Goal: Task Accomplishment & Management: Complete application form

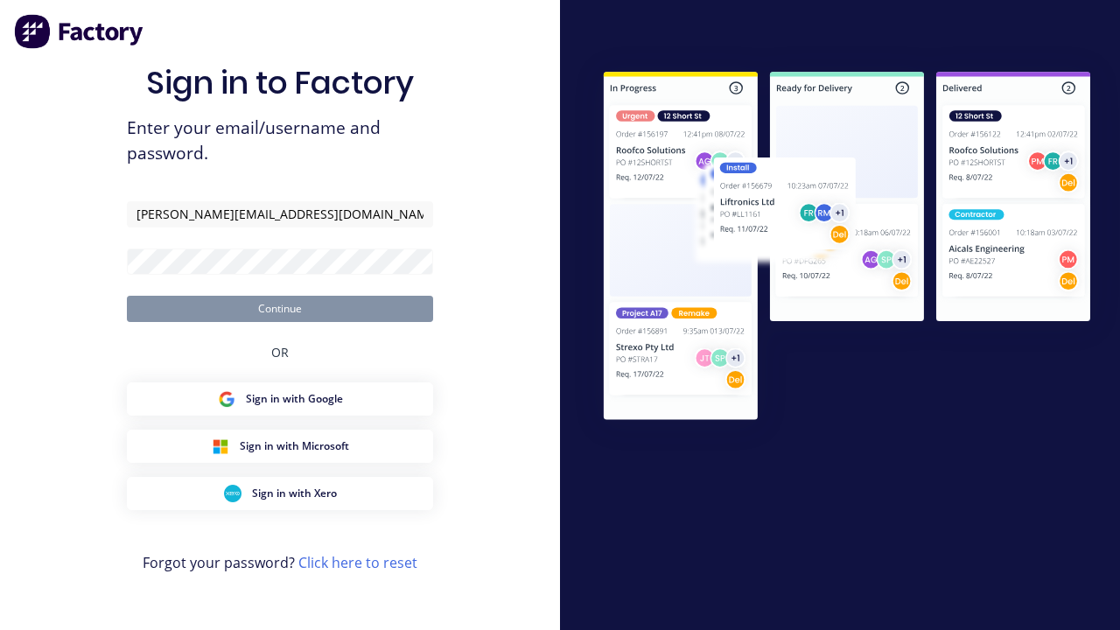
type input "[PERSON_NAME][EMAIL_ADDRESS][DOMAIN_NAME]"
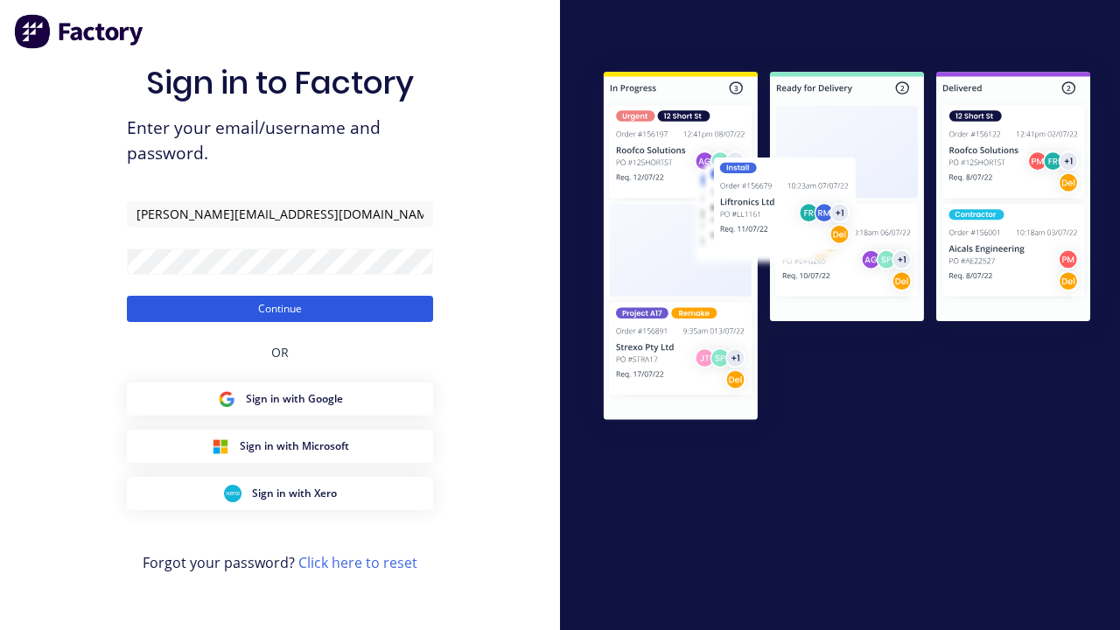
click at [280, 308] on button "Continue" at bounding box center [280, 309] width 306 height 26
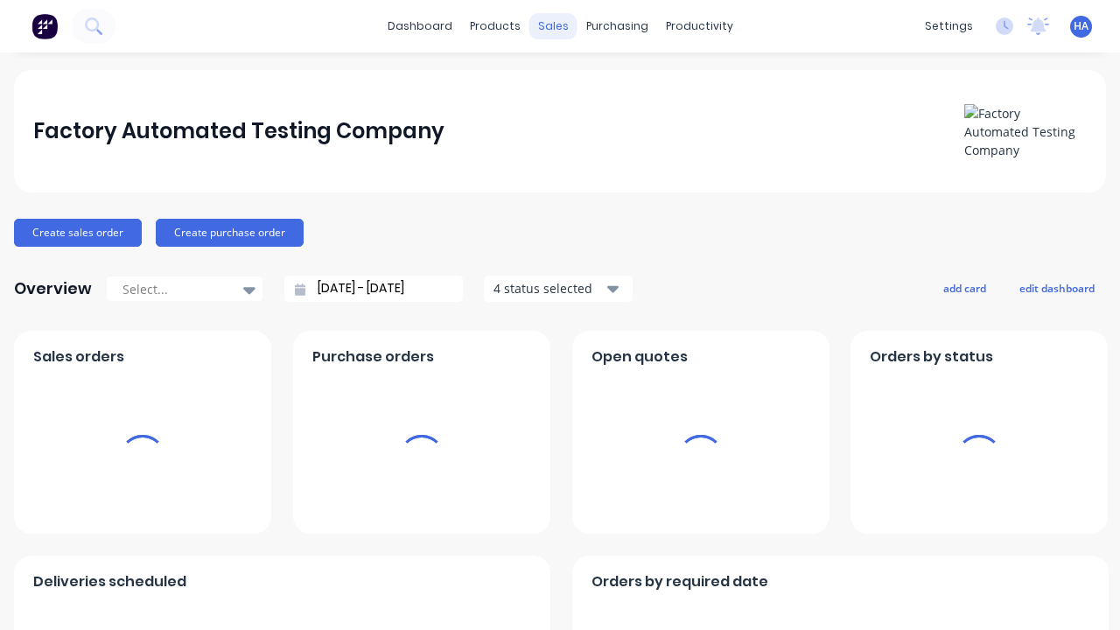
click at [552, 26] on div "sales" at bounding box center [554, 26] width 48 height 26
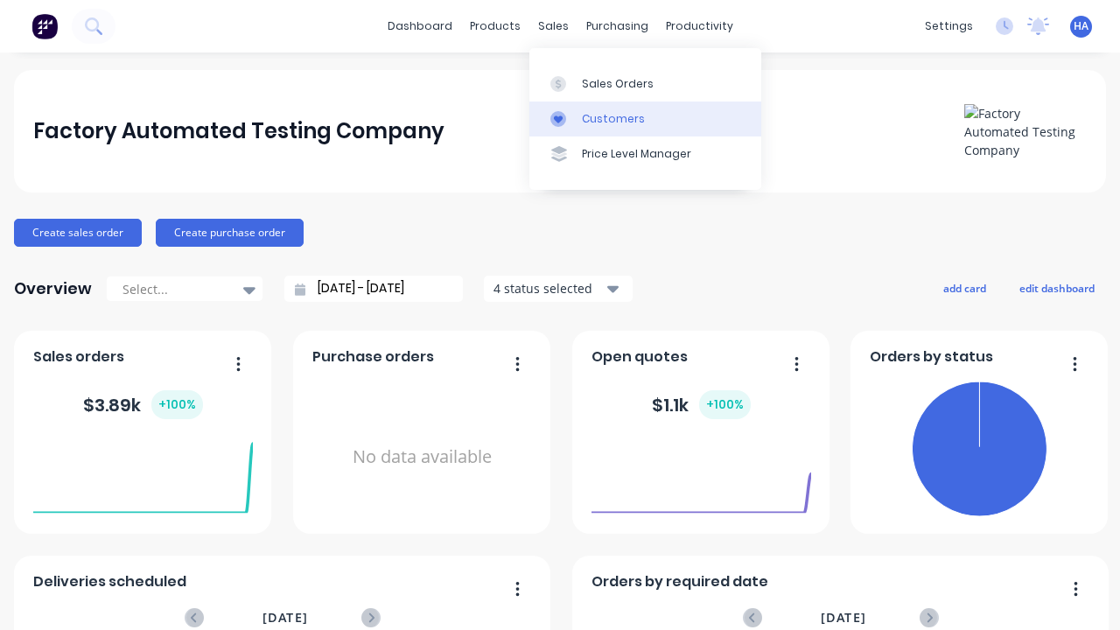
click at [645, 118] on link "Customers" at bounding box center [646, 119] width 232 height 35
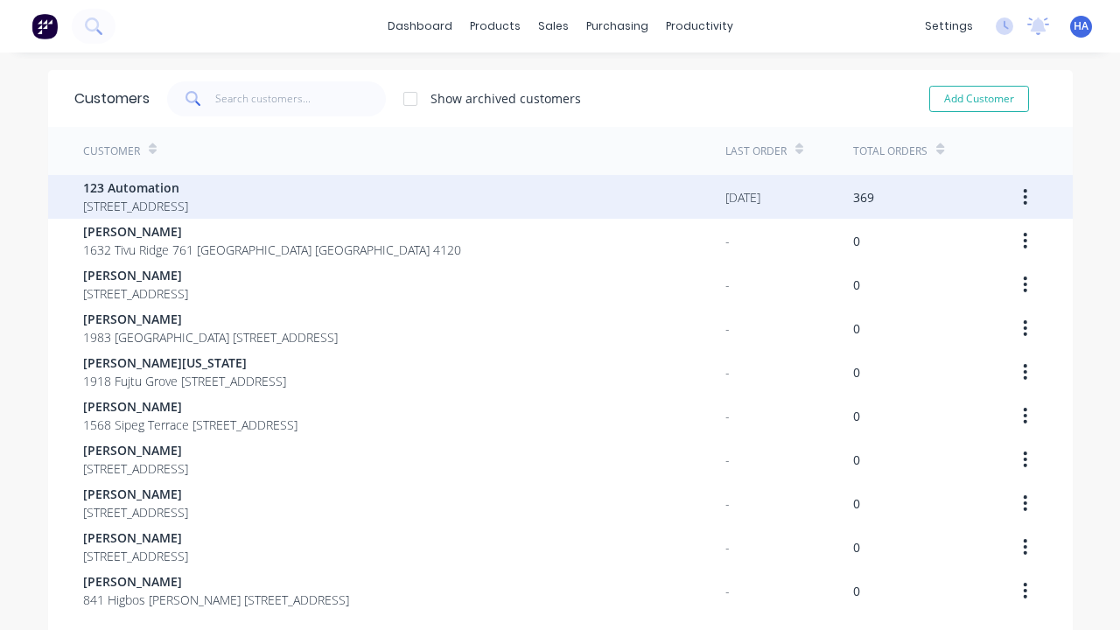
click at [188, 187] on span "123 Automation" at bounding box center [135, 188] width 105 height 18
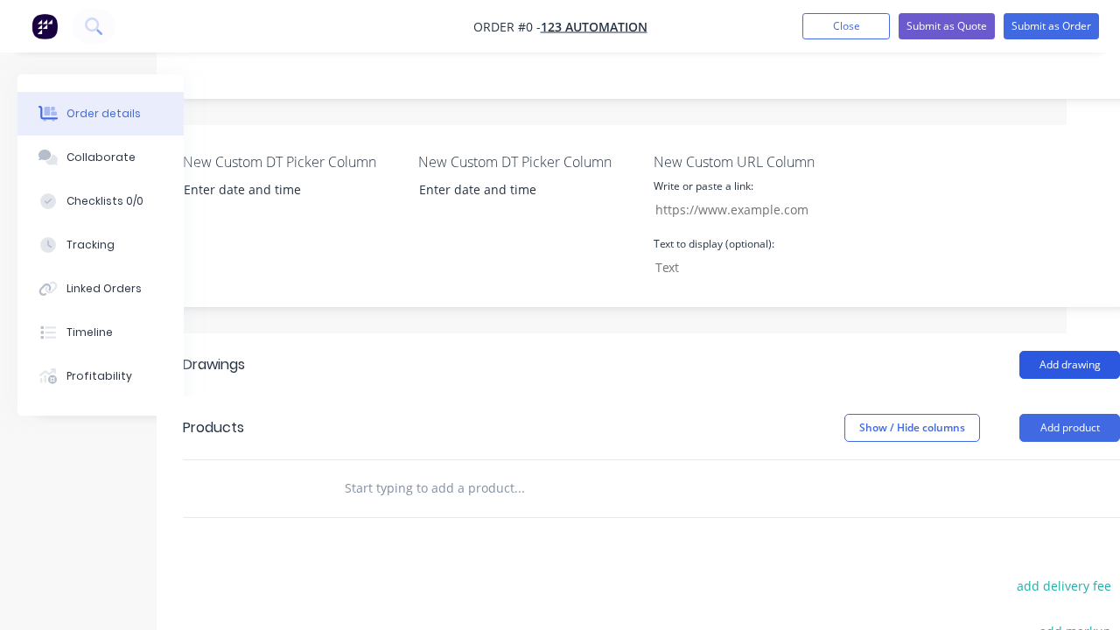
click at [1070, 351] on button "Add drawing" at bounding box center [1070, 365] width 101 height 28
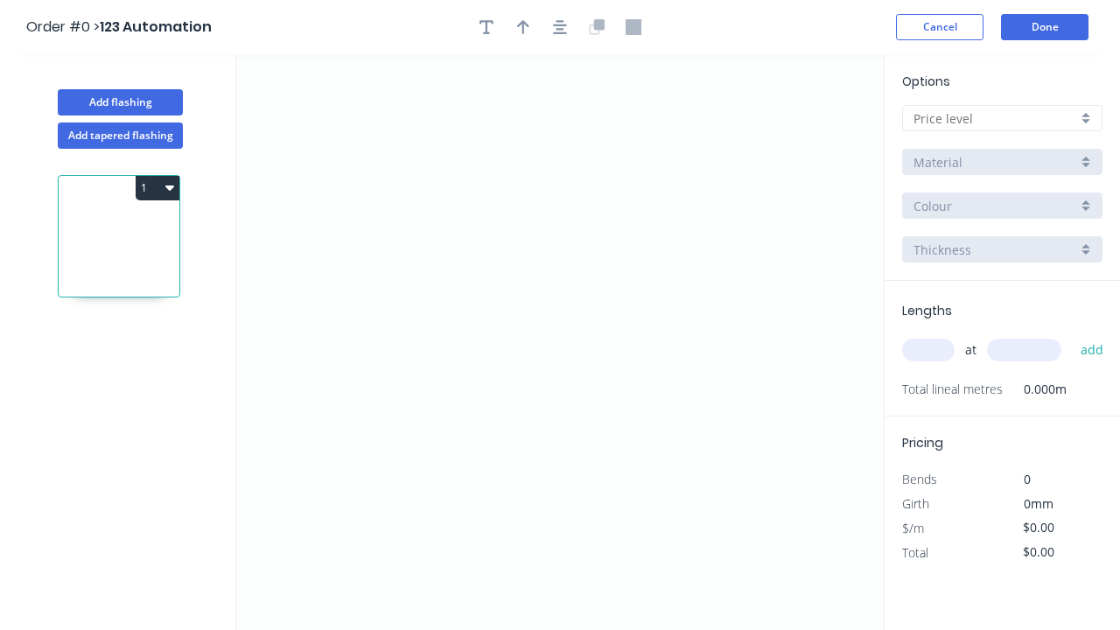
click at [324, 186] on icon "0" at bounding box center [560, 342] width 648 height 576
click at [630, 273] on icon "0" at bounding box center [560, 342] width 648 height 576
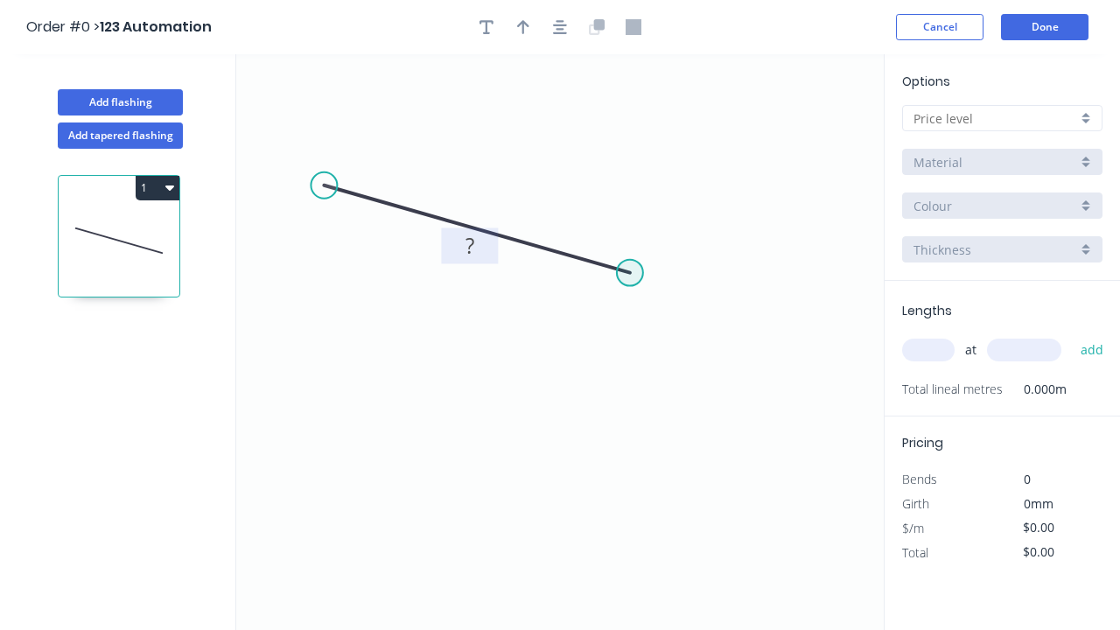
click at [469, 245] on tspan "?" at bounding box center [470, 245] width 9 height 29
click at [995, 118] on input "text" at bounding box center [996, 118] width 164 height 18
click at [1002, 118] on input "text" at bounding box center [996, 118] width 164 height 18
click at [1002, 151] on div "A" at bounding box center [1002, 152] width 199 height 31
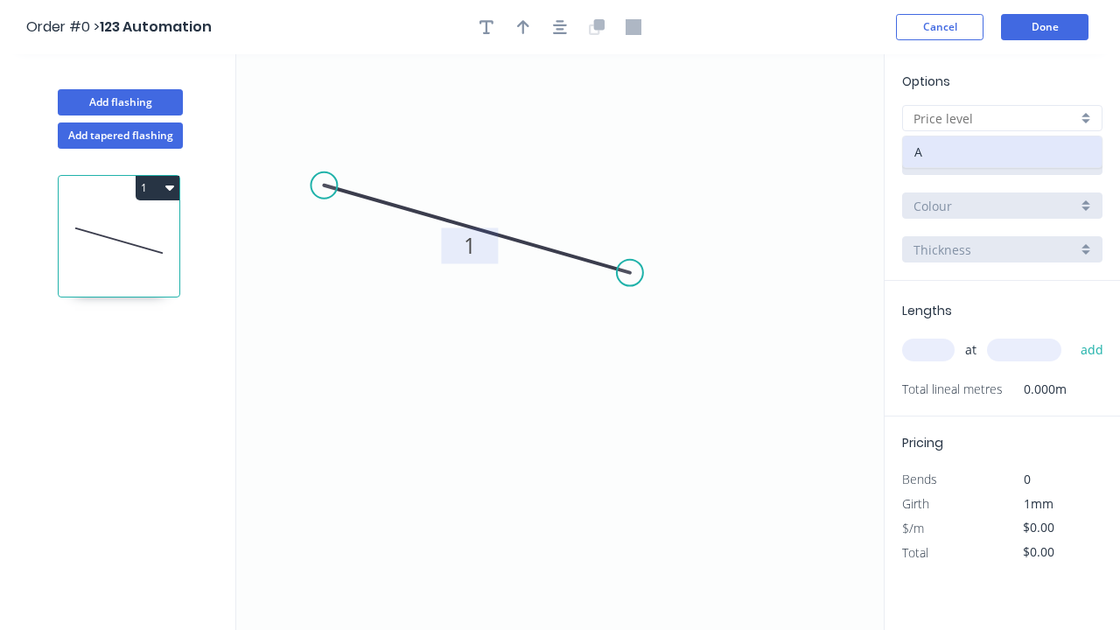
type input "A"
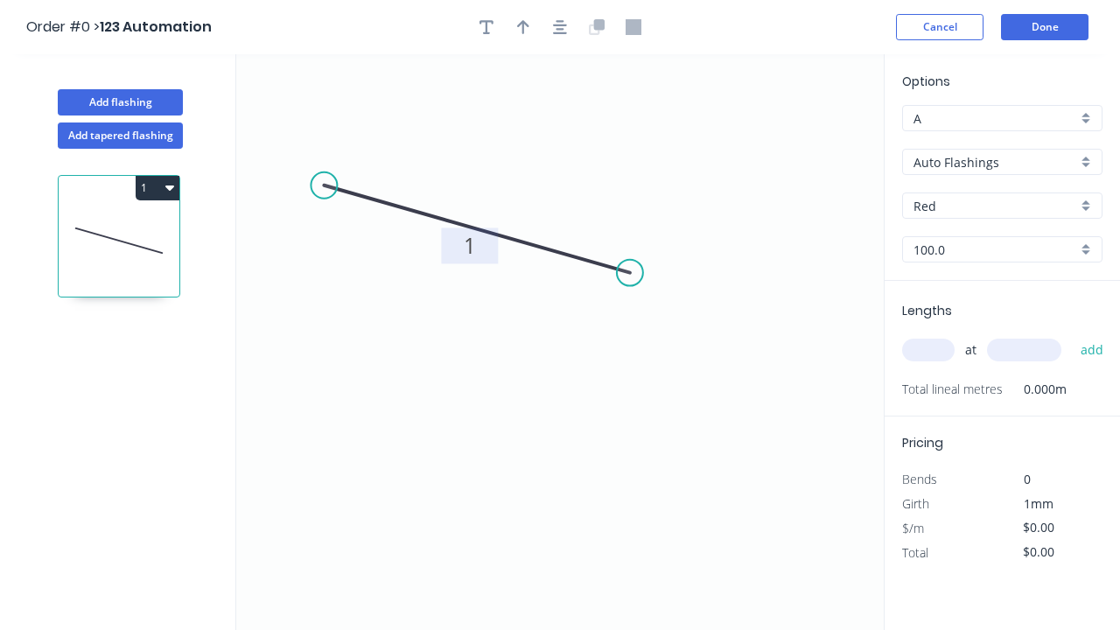
click at [929, 350] on input "text" at bounding box center [928, 350] width 53 height 23
type input "1"
type input "$10.00"
type input "1"
click at [1024, 350] on input "text" at bounding box center [1024, 350] width 74 height 23
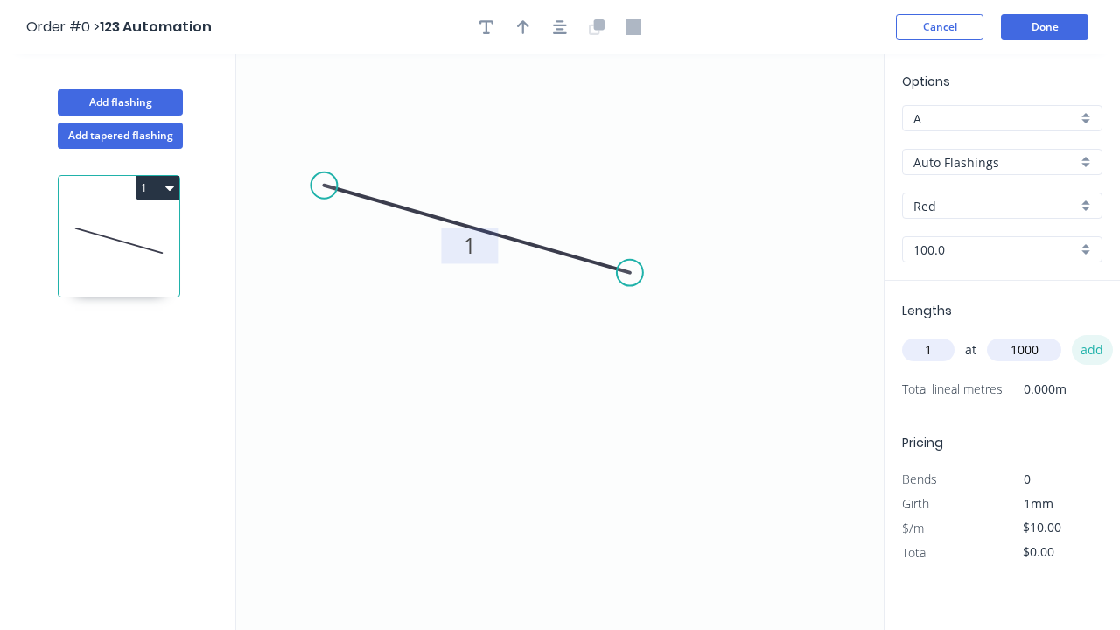
type input "1000"
click at [1092, 350] on button "add" at bounding box center [1092, 350] width 41 height 30
type input "$10.00"
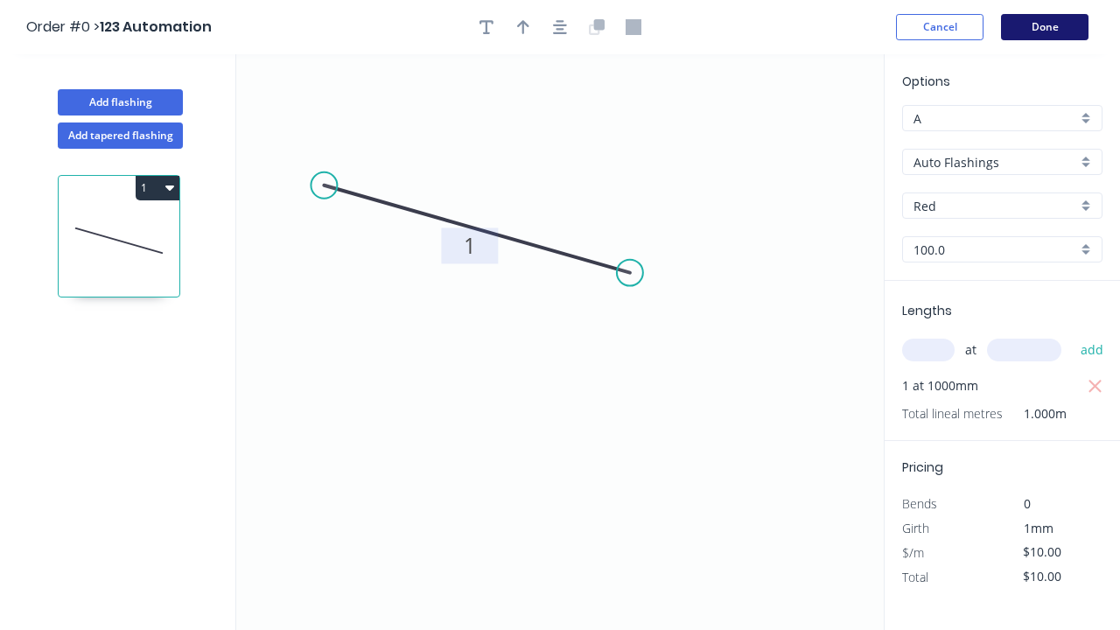
click at [1045, 27] on button "Done" at bounding box center [1045, 27] width 88 height 26
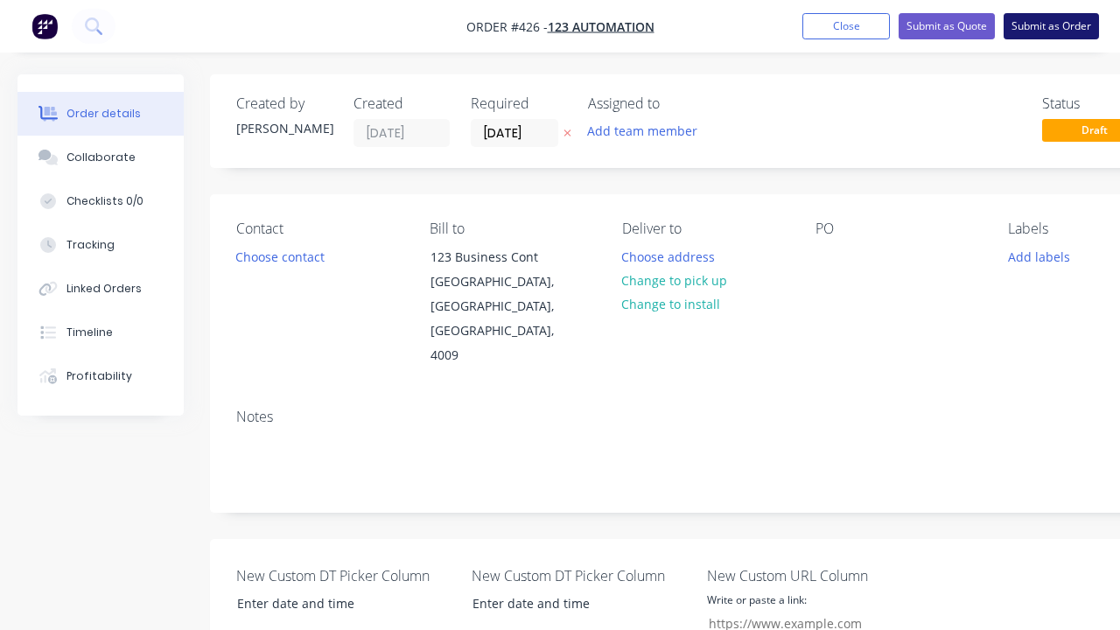
click at [1051, 26] on button "Submit as Order" at bounding box center [1051, 26] width 95 height 26
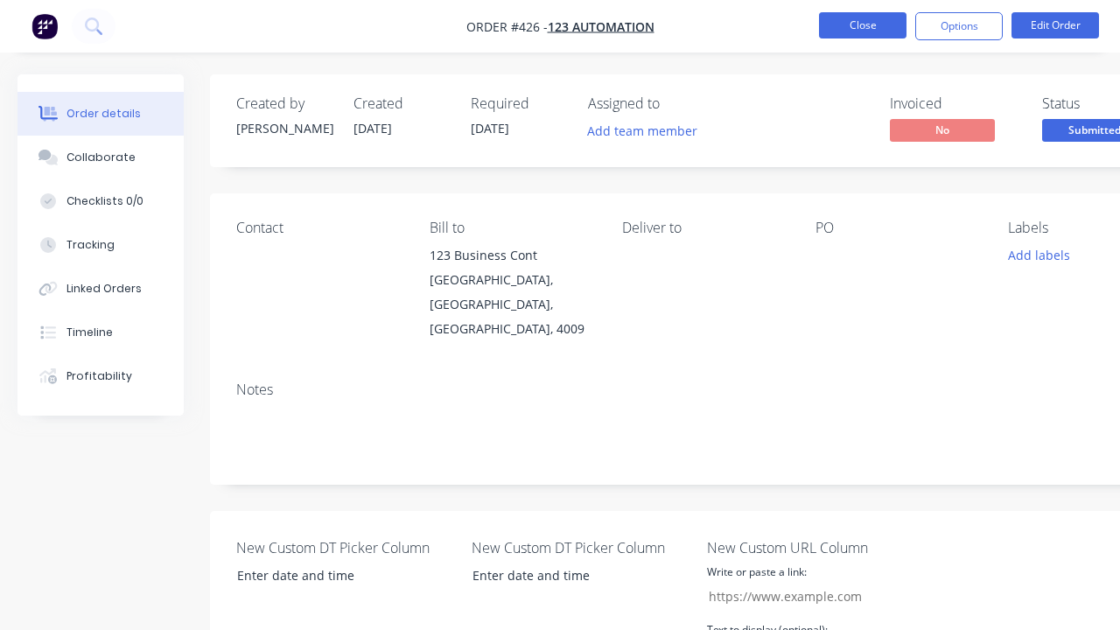
click at [863, 25] on button "Close" at bounding box center [863, 25] width 88 height 26
